Goal: Transaction & Acquisition: Purchase product/service

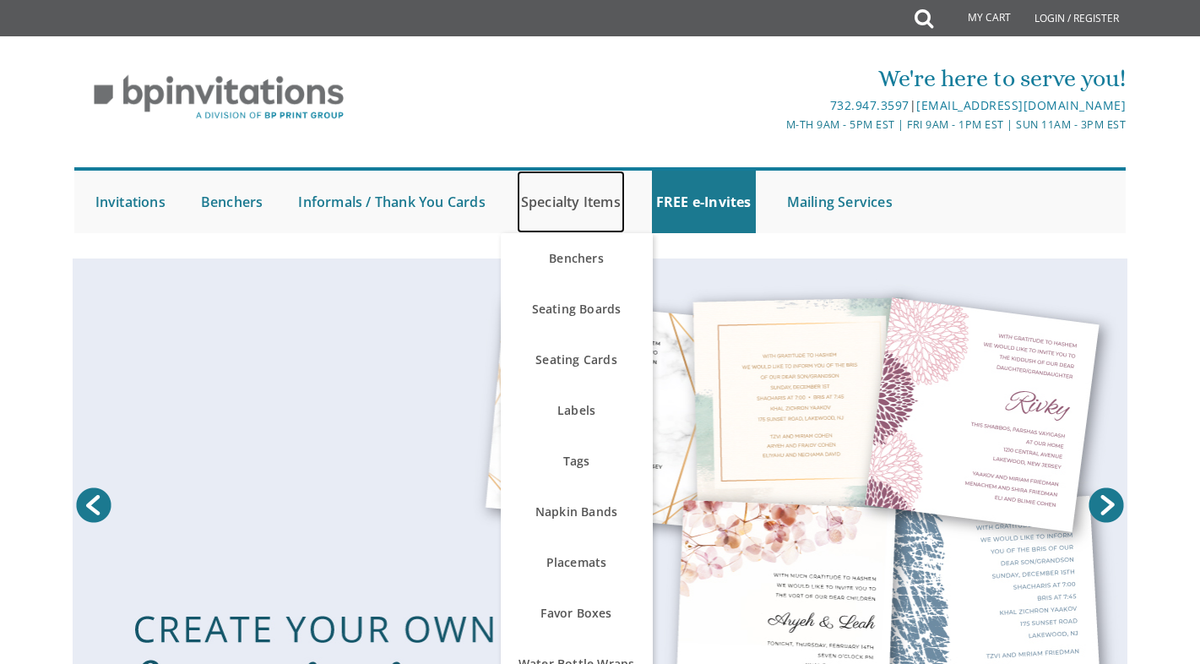
click at [531, 201] on link "Specialty Items" at bounding box center [571, 202] width 108 height 63
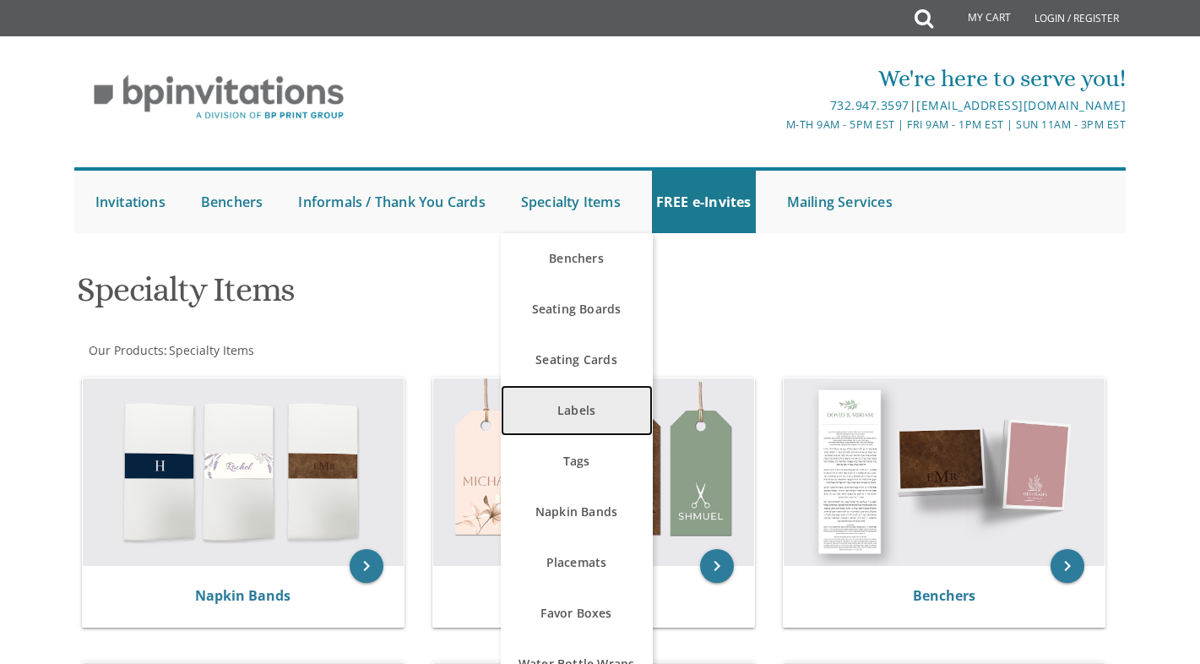
click at [575, 429] on link "Labels" at bounding box center [577, 410] width 152 height 51
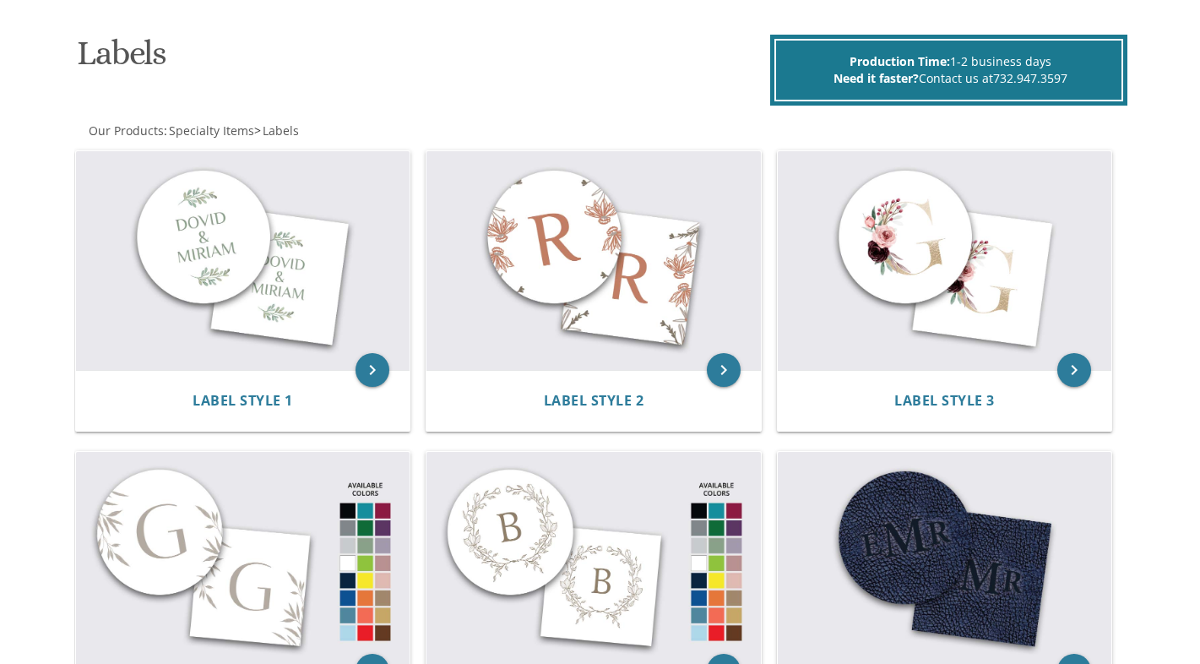
scroll to position [259, 0]
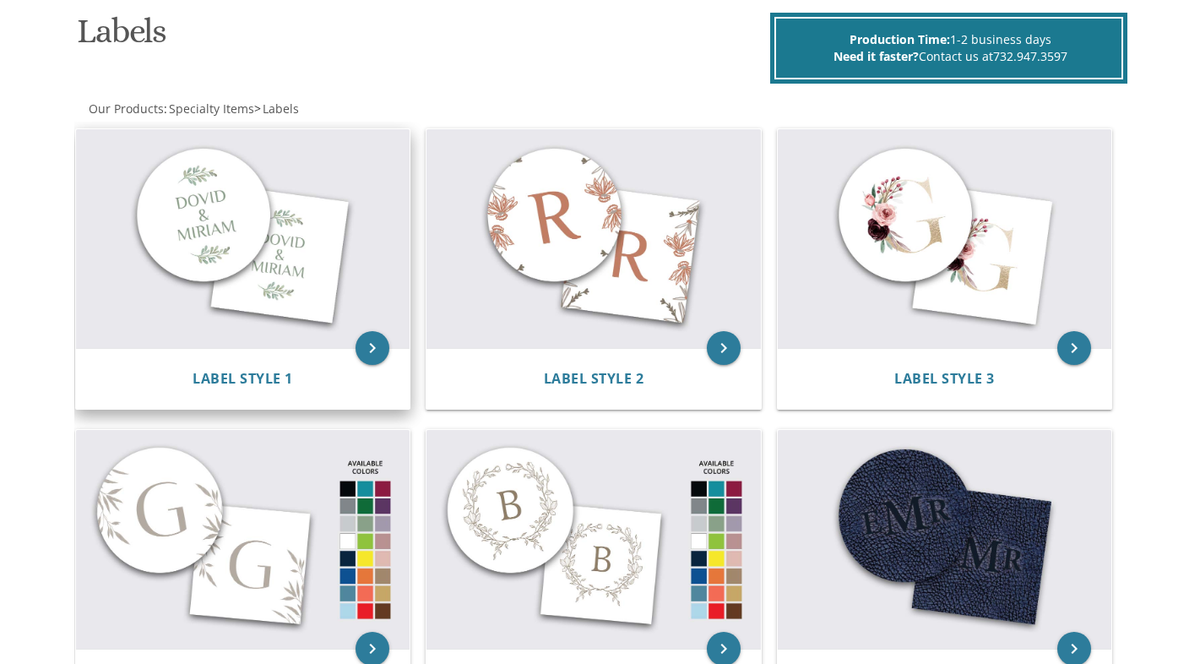
click at [154, 300] on img at bounding box center [243, 239] width 334 height 220
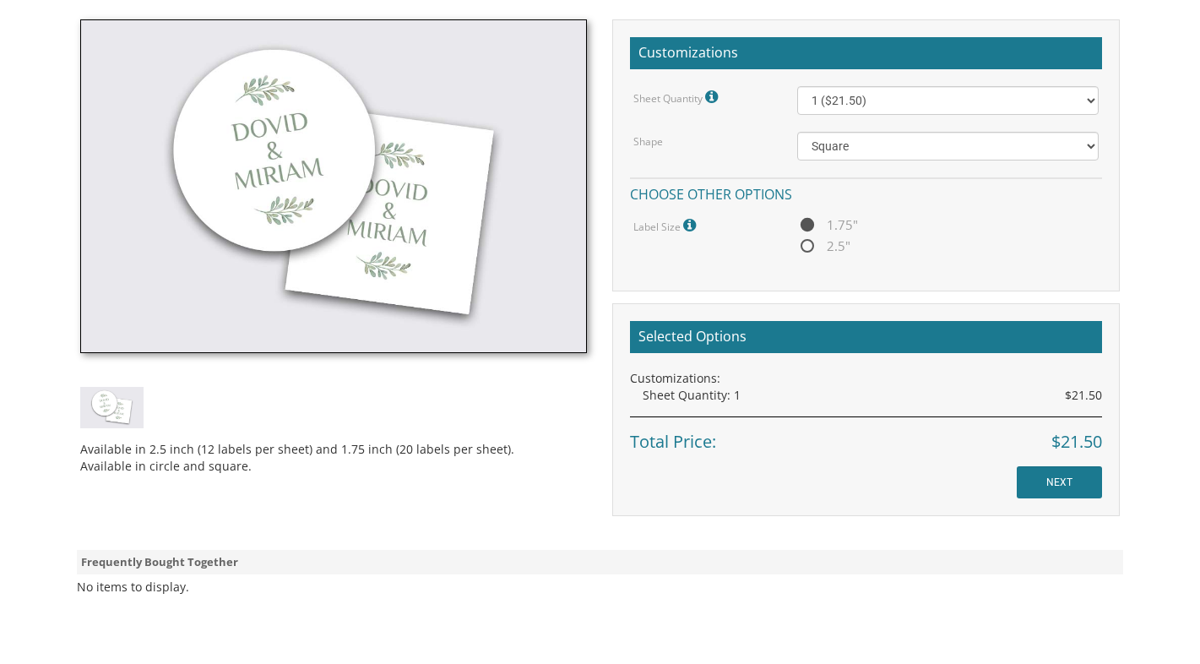
scroll to position [345, 0]
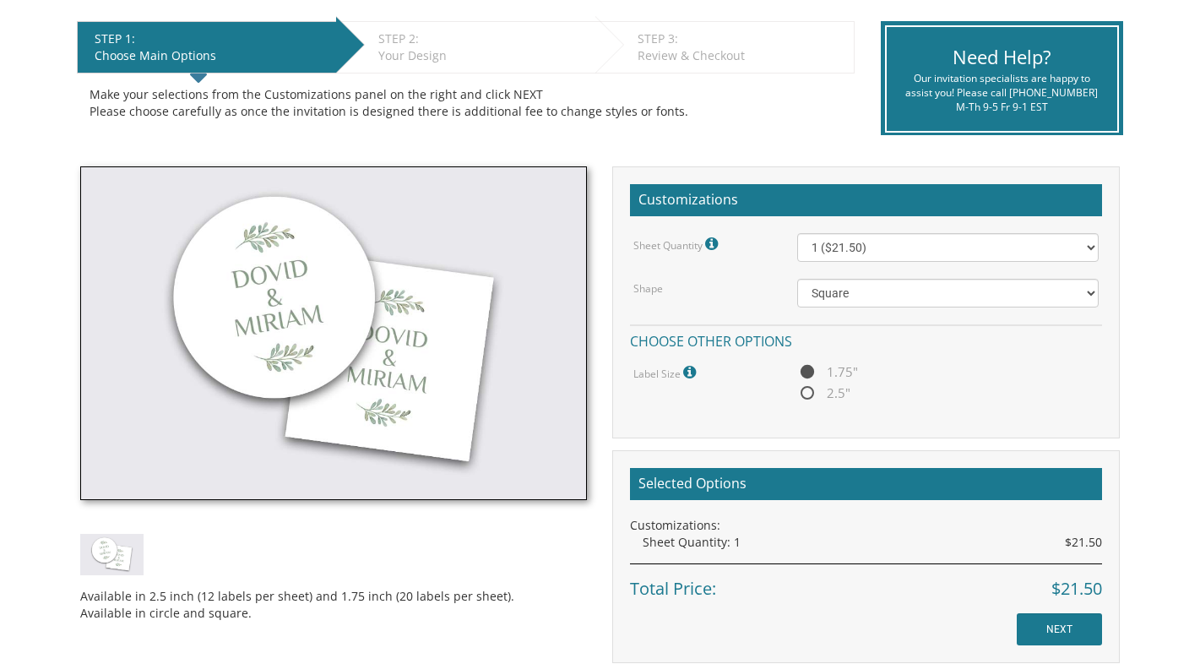
click at [824, 395] on span "2.5"" at bounding box center [824, 393] width 53 height 21
click at [808, 395] on input "2.5"" at bounding box center [803, 394] width 11 height 11
radio input "true"
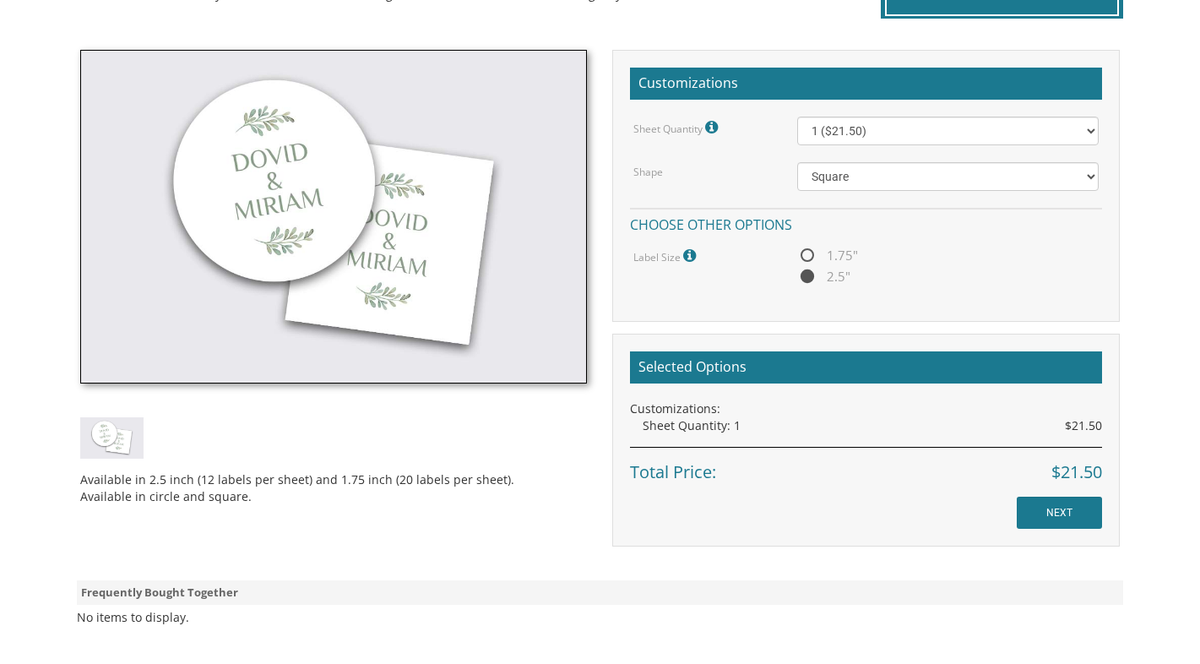
scroll to position [517, 0]
